Goal: Task Accomplishment & Management: Manage account settings

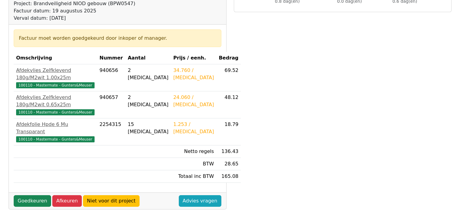
scroll to position [91, 0]
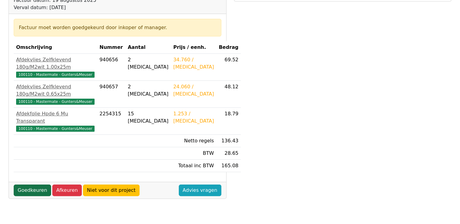
click at [26, 185] on link "Goedkeuren" at bounding box center [32, 191] width 37 height 12
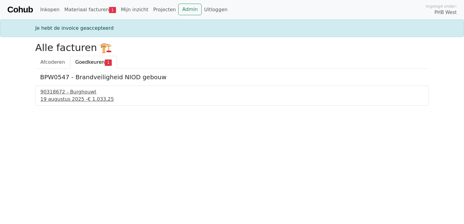
click at [81, 90] on div "90318672 - Burghouwt" at bounding box center [232, 91] width 384 height 7
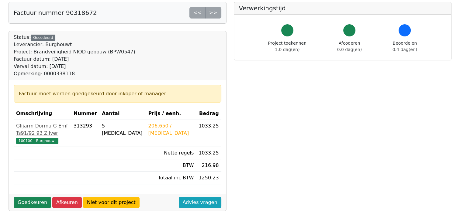
scroll to position [61, 0]
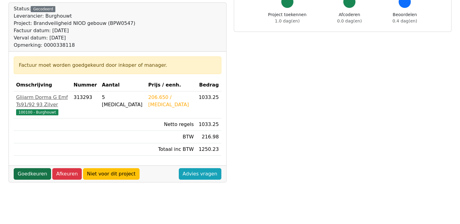
click at [33, 168] on link "Goedkeuren" at bounding box center [32, 174] width 37 height 12
